Goal: Navigation & Orientation: Find specific page/section

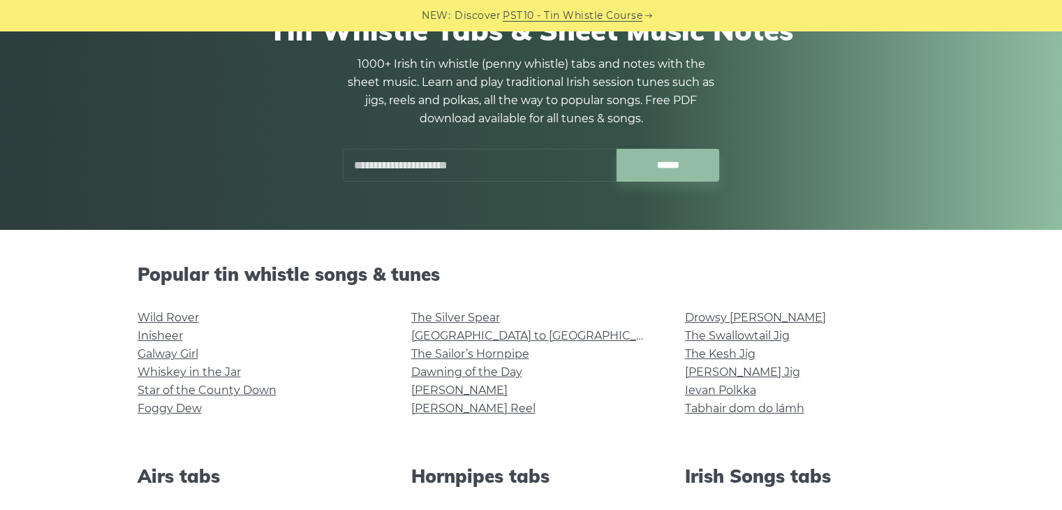
scroll to position [159, 0]
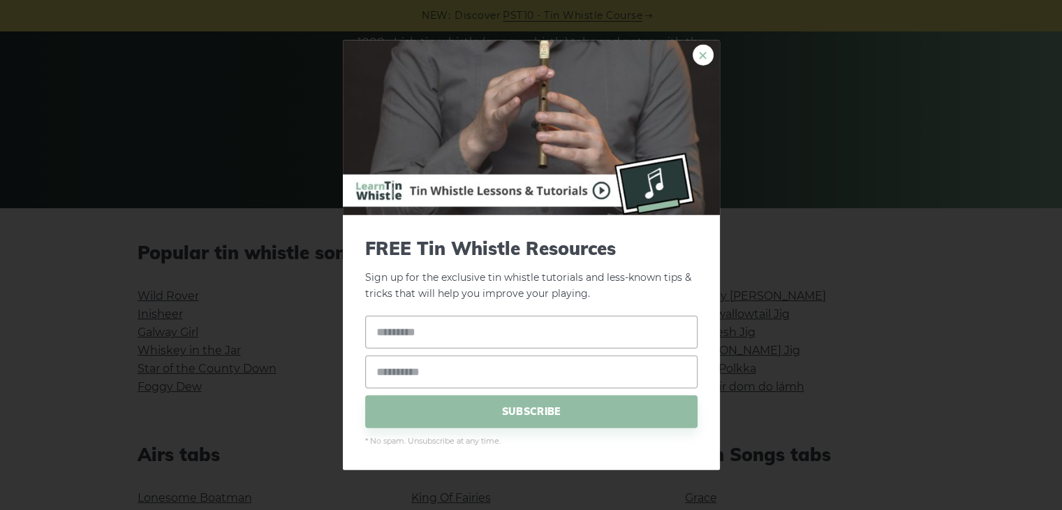
click at [707, 52] on link "×" at bounding box center [703, 55] width 21 height 21
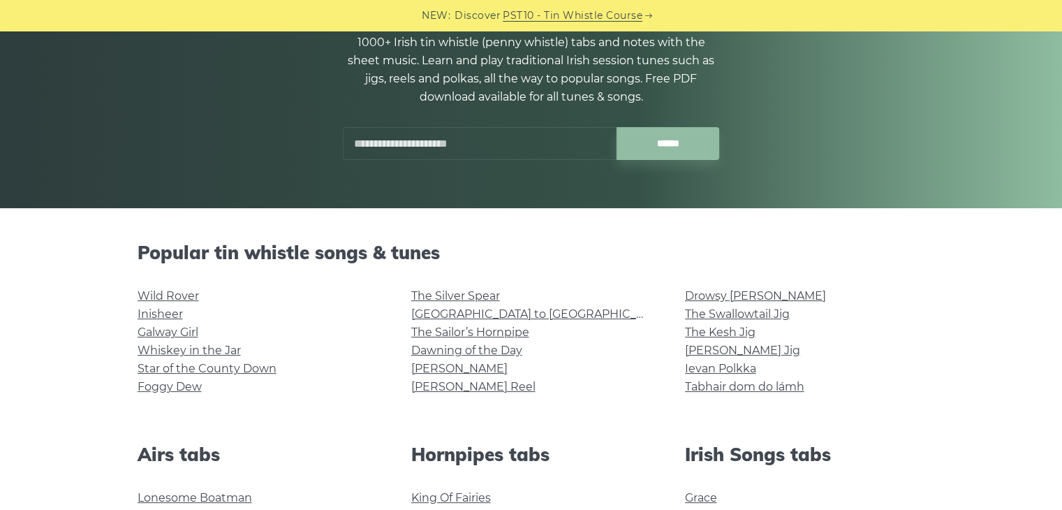
scroll to position [0, 0]
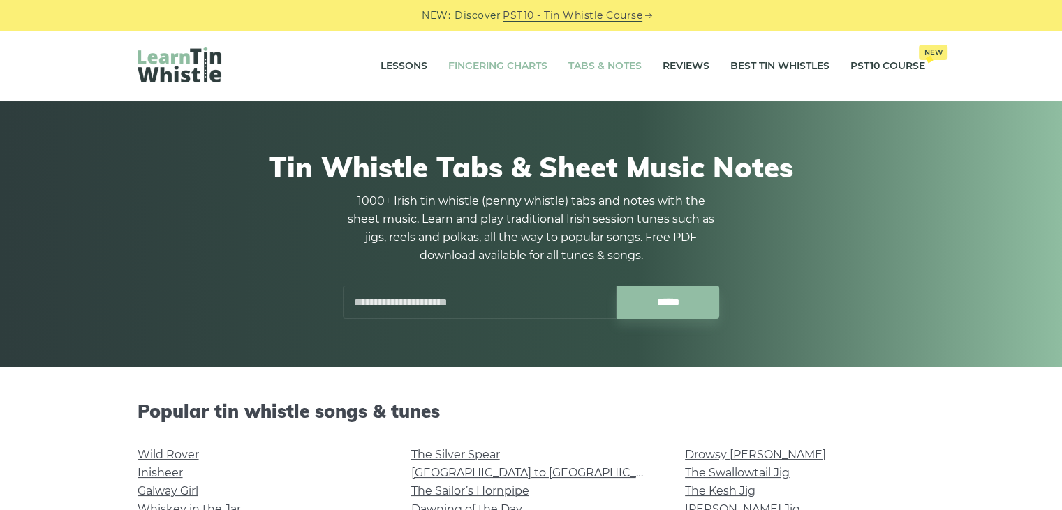
click at [518, 64] on link "Fingering Charts" at bounding box center [497, 66] width 99 height 35
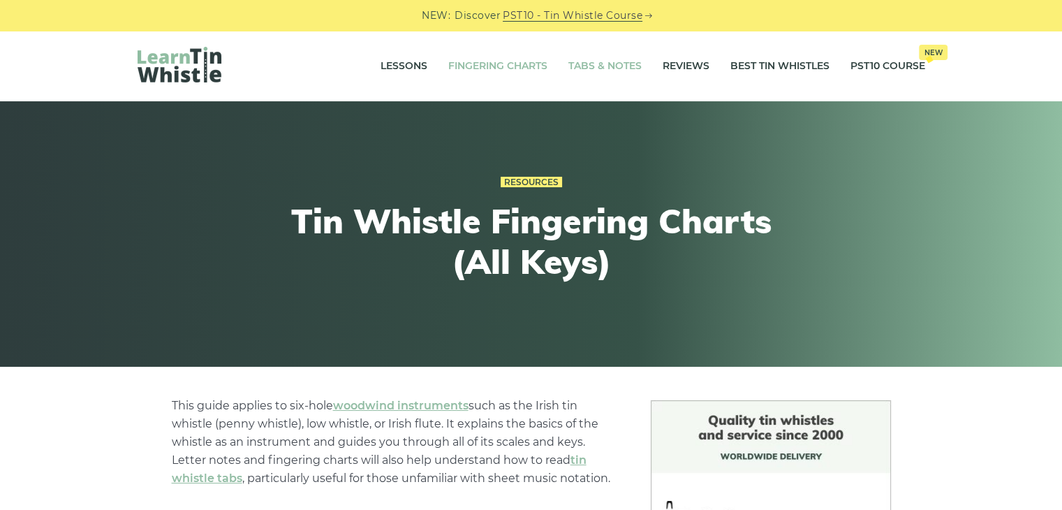
click at [598, 65] on link "Tabs & Notes" at bounding box center [605, 66] width 73 height 35
